Goal: Task Accomplishment & Management: Manage account settings

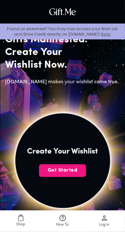
scroll to position [43, 0]
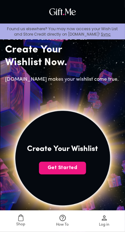
click at [74, 169] on span "Get Started" at bounding box center [62, 167] width 47 height 7
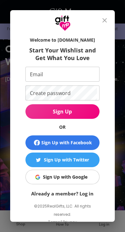
click at [78, 177] on div "Sign Up with Google" at bounding box center [65, 177] width 44 height 7
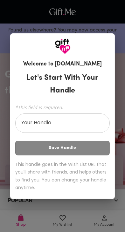
click at [85, 122] on input "Your Handle" at bounding box center [58, 124] width 87 height 18
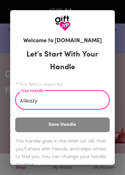
click at [90, 126] on div "Let's Start With Your Handle *This field is required. Your Handle Alleazy Your …" at bounding box center [62, 109] width 94 height 128
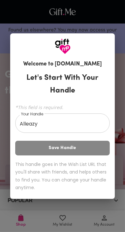
click at [82, 149] on div "Let's Start With Your Handle *This field is required. Your Handle Alleazy Your …" at bounding box center [62, 133] width 94 height 128
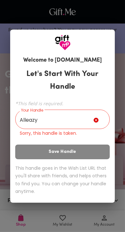
click at [91, 123] on input "Alleazy" at bounding box center [54, 120] width 78 height 18
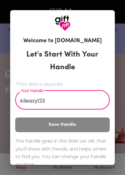
type input "Alleazy123"
click at [87, 128] on div "Let's Start With Your Handle *This field is required. Your Handle Alleazy123 Yo…" at bounding box center [62, 109] width 94 height 128
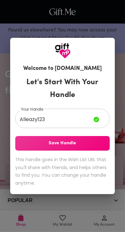
click at [82, 145] on span "Save Handle" at bounding box center [62, 143] width 94 height 7
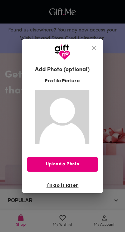
click at [92, 46] on icon "close" at bounding box center [94, 48] width 8 height 8
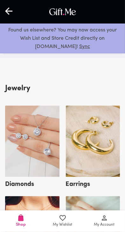
scroll to position [771, 0]
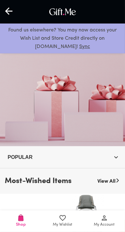
scroll to position [43, 0]
